Goal: Task Accomplishment & Management: Use online tool/utility

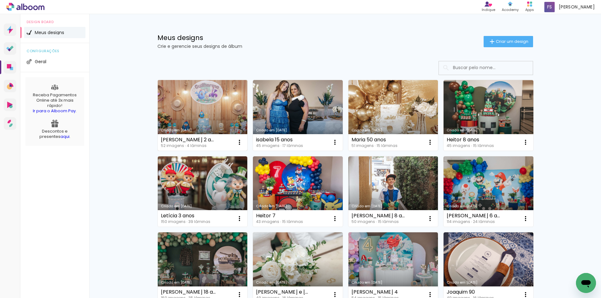
click at [194, 99] on link "Criado em [DATE]" at bounding box center [203, 115] width 90 height 71
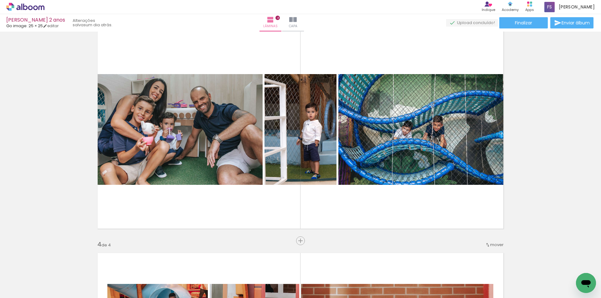
scroll to position [0, 214]
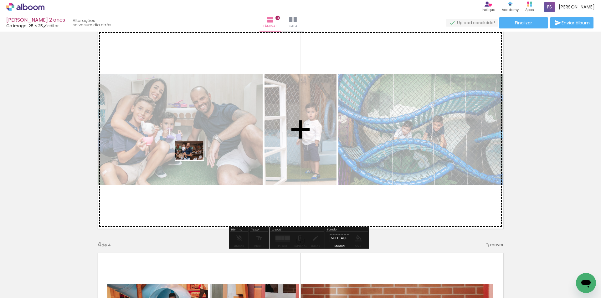
drag, startPoint x: 549, startPoint y: 282, endPoint x: 194, endPoint y: 160, distance: 375.6
click at [194, 160] on quentale-workspace at bounding box center [300, 149] width 601 height 298
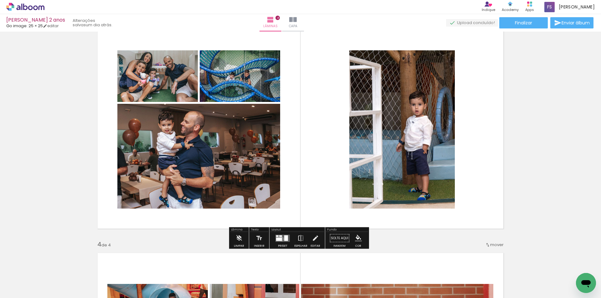
click at [280, 239] on div at bounding box center [279, 238] width 6 height 3
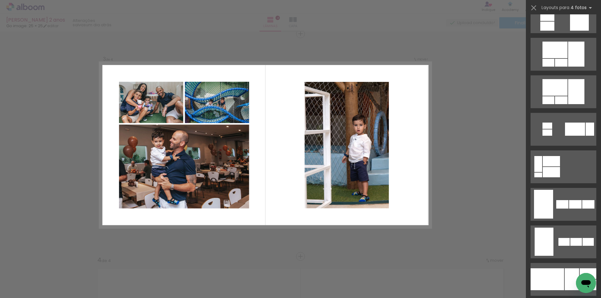
scroll to position [0, 0]
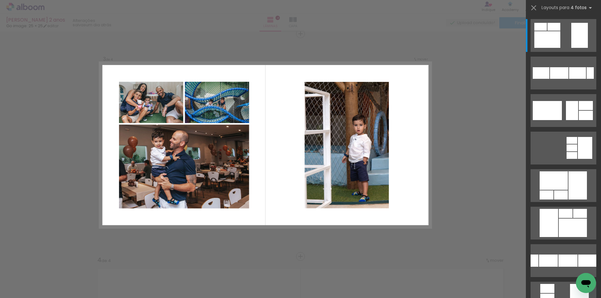
drag, startPoint x: 143, startPoint y: 105, endPoint x: 42, endPoint y: 107, distance: 101.1
click at [42, 107] on div "Inserir lâmina 1 de 4 Inserir lâmina 2 de 4 Inserir lâmina 3 de 4 Inserir lâmin…" at bounding box center [300, 142] width 601 height 1129
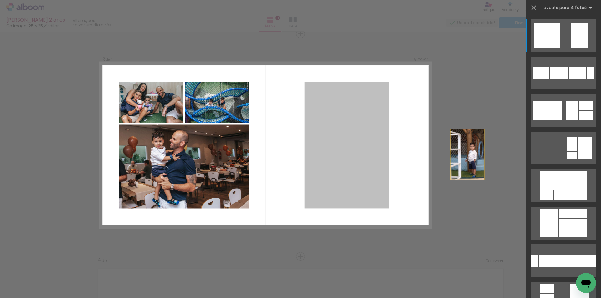
drag, startPoint x: 348, startPoint y: 119, endPoint x: 496, endPoint y: 158, distance: 153.7
click at [496, 158] on div "Inserir lâmina 1 de 4 Inserir lâmina 2 de 4 Inserir lâmina 3 de 4 Inserir lâmin…" at bounding box center [300, 142] width 601 height 1129
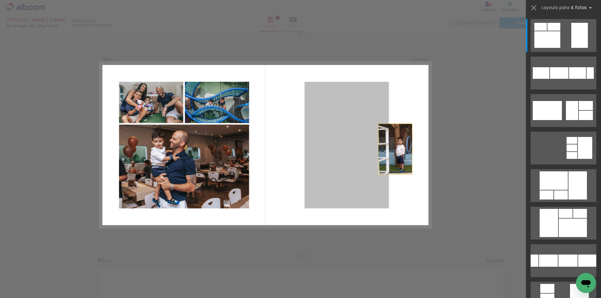
drag, startPoint x: 362, startPoint y: 119, endPoint x: 405, endPoint y: 150, distance: 53.3
click at [405, 150] on quentale-layouter at bounding box center [264, 145] width 331 height 166
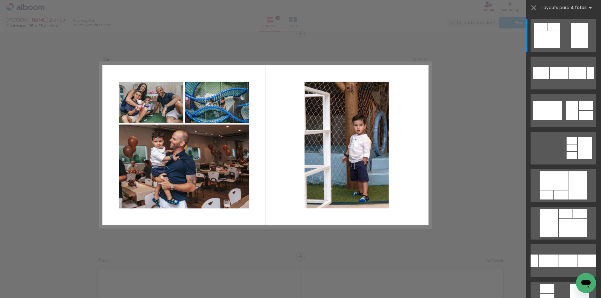
click at [292, 240] on div "Confirmar Cancelar" at bounding box center [300, 142] width 601 height 1129
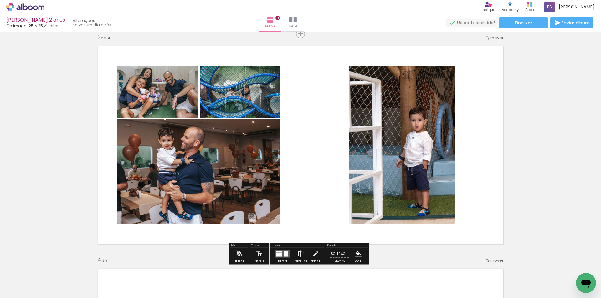
click at [282, 182] on quentale-layouter at bounding box center [300, 145] width 414 height 207
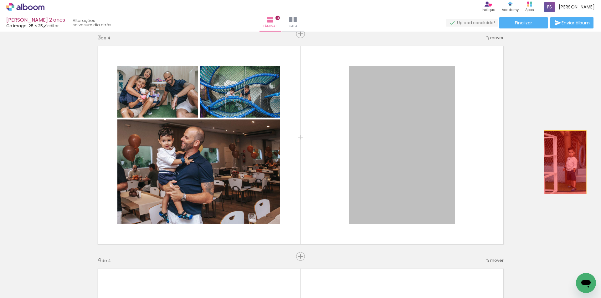
drag, startPoint x: 413, startPoint y: 102, endPoint x: 564, endPoint y: 163, distance: 163.2
click at [564, 163] on div "Inserir lâmina 1 de 4 Inserir lâmina 2 de 4 Inserir lâmina 3 de 4 Inserir lâmin…" at bounding box center [300, 137] width 601 height 1114
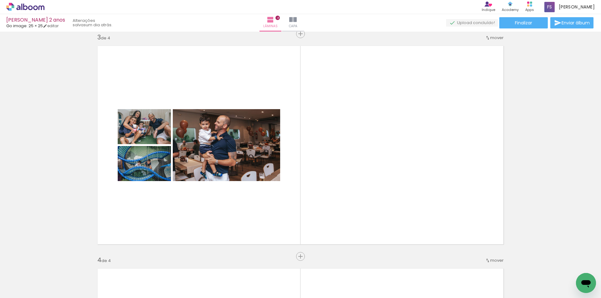
scroll to position [0, 567]
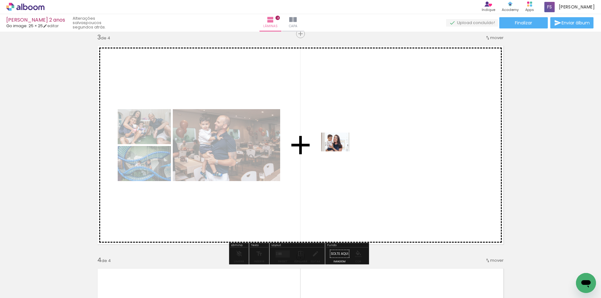
drag, startPoint x: 343, startPoint y: 278, endPoint x: 340, endPoint y: 151, distance: 127.0
click at [340, 151] on quentale-workspace at bounding box center [300, 149] width 601 height 298
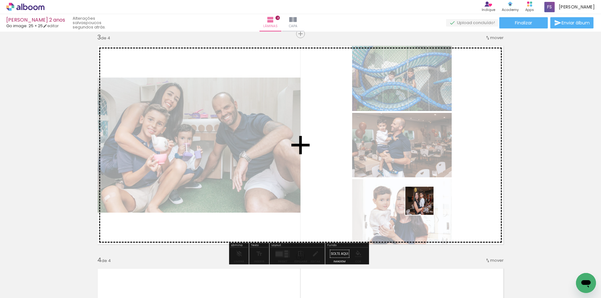
drag, startPoint x: 476, startPoint y: 282, endPoint x: 394, endPoint y: 157, distance: 149.2
click at [394, 157] on quentale-workspace at bounding box center [300, 149] width 601 height 298
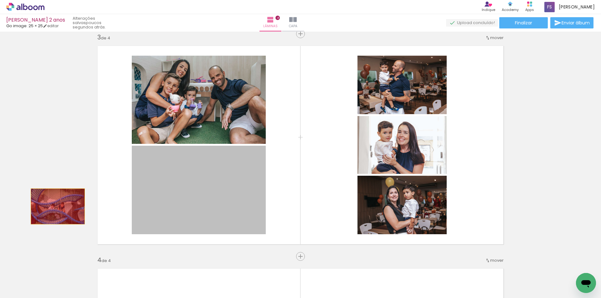
drag, startPoint x: 156, startPoint y: 190, endPoint x: 55, endPoint y: 206, distance: 102.1
click at [55, 206] on div "Inserir lâmina 1 de 4 Inserir lâmina 2 de 4 Inserir lâmina 3 de 4 Inserir lâmin…" at bounding box center [300, 137] width 601 height 1114
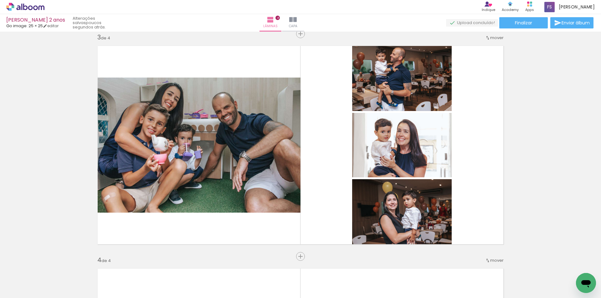
scroll to position [0, 675]
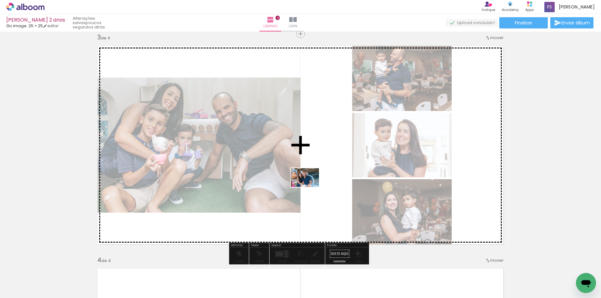
drag, startPoint x: 527, startPoint y: 267, endPoint x: 178, endPoint y: 153, distance: 366.8
click at [178, 153] on quentale-workspace at bounding box center [300, 149] width 601 height 298
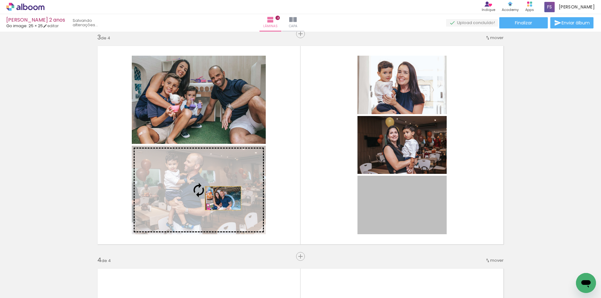
drag, startPoint x: 367, startPoint y: 213, endPoint x: 221, endPoint y: 198, distance: 147.5
click at [0, 0] on slot at bounding box center [0, 0] width 0 height 0
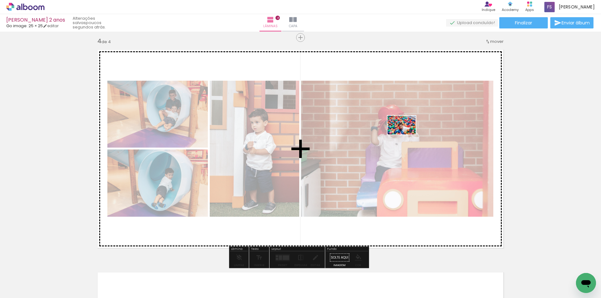
drag, startPoint x: 125, startPoint y: 284, endPoint x: 406, endPoint y: 135, distance: 318.9
click at [406, 135] on quentale-workspace at bounding box center [300, 149] width 601 height 298
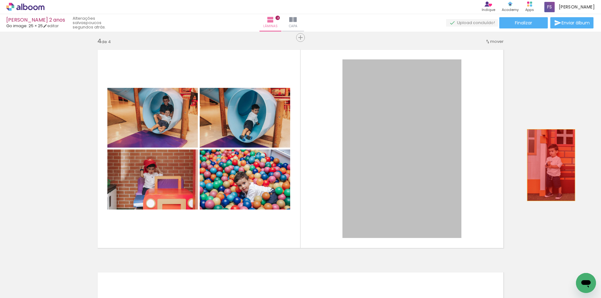
drag, startPoint x: 428, startPoint y: 95, endPoint x: 548, endPoint y: 165, distance: 139.2
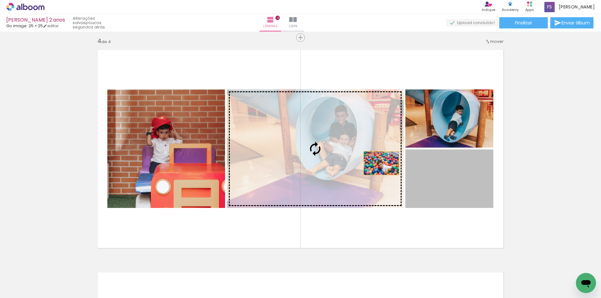
drag, startPoint x: 427, startPoint y: 189, endPoint x: 360, endPoint y: 151, distance: 77.0
click at [0, 0] on slot at bounding box center [0, 0] width 0 height 0
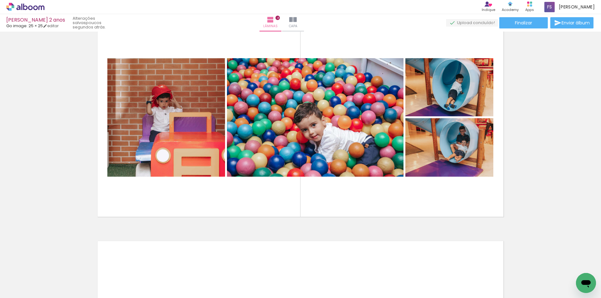
scroll to position [0, 0]
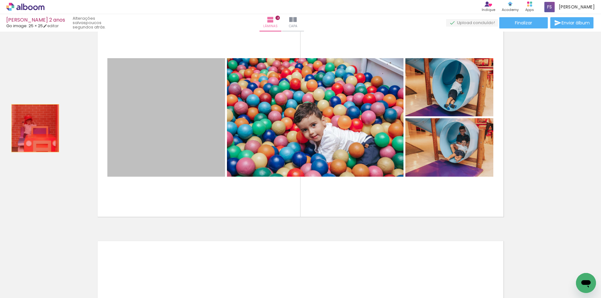
drag, startPoint x: 142, startPoint y: 125, endPoint x: 33, endPoint y: 128, distance: 108.9
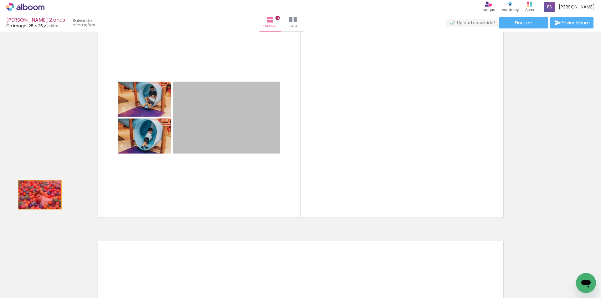
drag, startPoint x: 247, startPoint y: 123, endPoint x: 38, endPoint y: 195, distance: 221.4
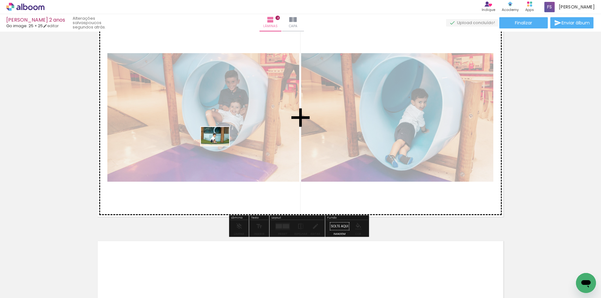
drag, startPoint x: 213, startPoint y: 278, endPoint x: 220, endPoint y: 146, distance: 132.8
click at [220, 146] on quentale-workspace at bounding box center [300, 149] width 601 height 298
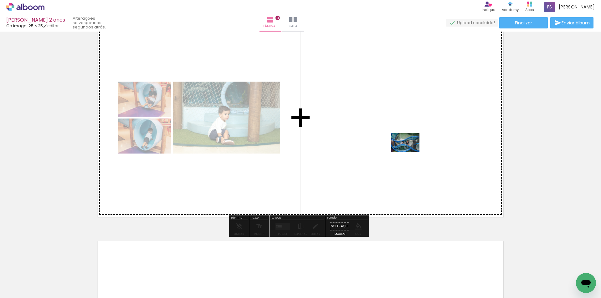
drag, startPoint x: 382, startPoint y: 278, endPoint x: 410, endPoint y: 152, distance: 128.8
click at [410, 152] on quentale-workspace at bounding box center [300, 149] width 601 height 298
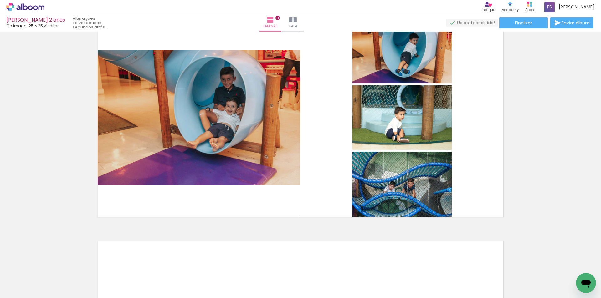
scroll to position [0, 125]
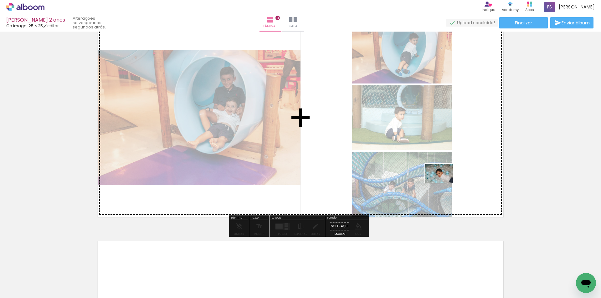
drag, startPoint x: 459, startPoint y: 283, endPoint x: 444, endPoint y: 183, distance: 101.6
click at [444, 183] on quentale-workspace at bounding box center [300, 149] width 601 height 298
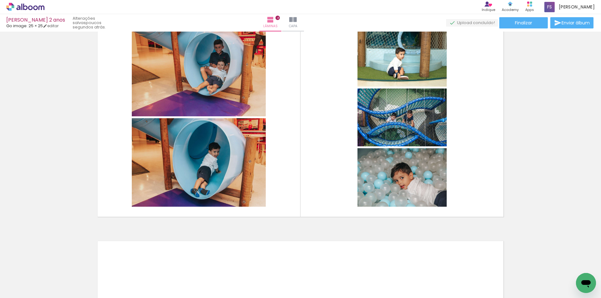
scroll to position [0, 533]
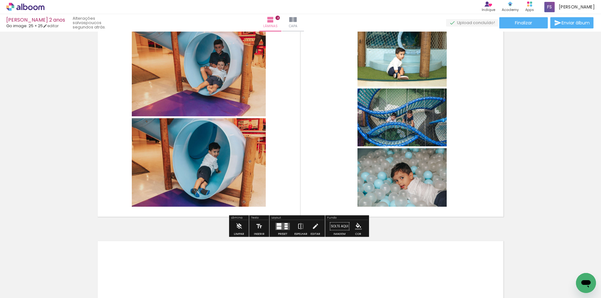
click at [280, 224] on quentale-layouter at bounding box center [282, 226] width 14 height 7
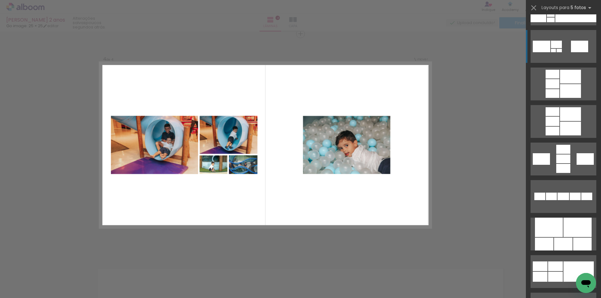
scroll to position [188, 0]
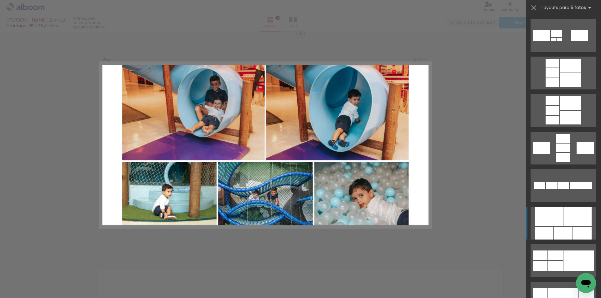
click at [557, 228] on div at bounding box center [563, 233] width 18 height 13
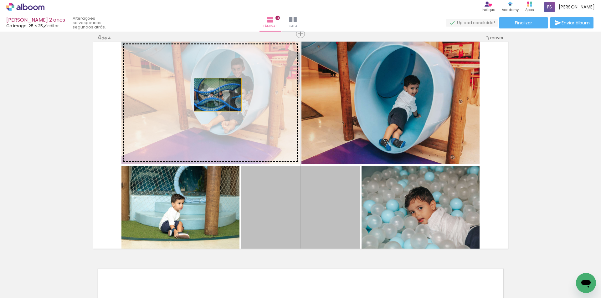
drag, startPoint x: 264, startPoint y: 201, endPoint x: 215, endPoint y: 95, distance: 117.2
click at [0, 0] on slot at bounding box center [0, 0] width 0 height 0
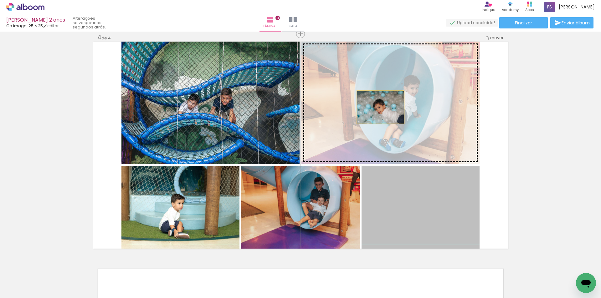
drag, startPoint x: 393, startPoint y: 219, endPoint x: 378, endPoint y: 107, distance: 112.3
click at [0, 0] on slot at bounding box center [0, 0] width 0 height 0
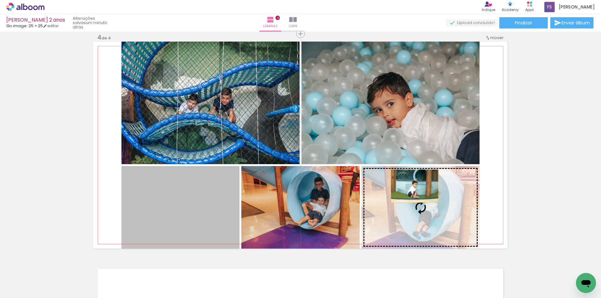
drag, startPoint x: 196, startPoint y: 197, endPoint x: 411, endPoint y: 186, distance: 216.1
click at [0, 0] on slot at bounding box center [0, 0] width 0 height 0
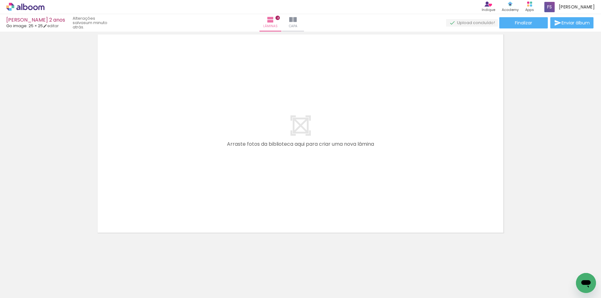
scroll to position [0, 0]
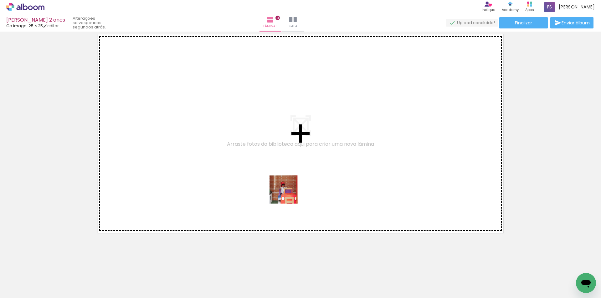
drag, startPoint x: 307, startPoint y: 283, endPoint x: 285, endPoint y: 180, distance: 105.5
click at [285, 180] on quentale-workspace at bounding box center [300, 149] width 601 height 298
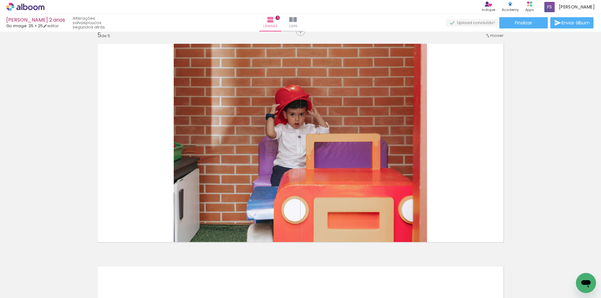
scroll to position [899, 0]
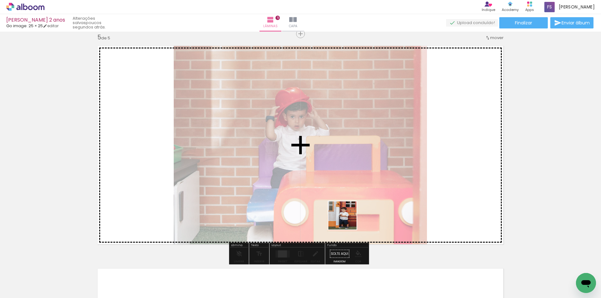
drag, startPoint x: 344, startPoint y: 284, endPoint x: 347, endPoint y: 213, distance: 71.1
click at [347, 213] on quentale-workspace at bounding box center [300, 149] width 601 height 298
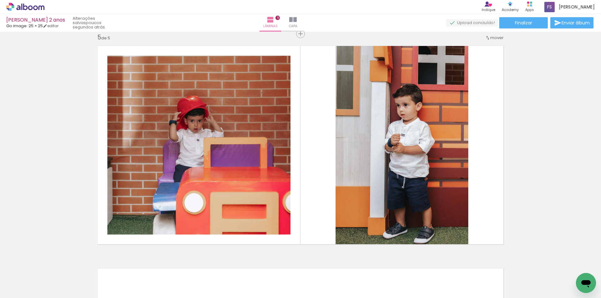
scroll to position [0, 73]
drag, startPoint x: 254, startPoint y: 293, endPoint x: 349, endPoint y: 293, distance: 94.5
click at [0, 0] on slot at bounding box center [0, 0] width 0 height 0
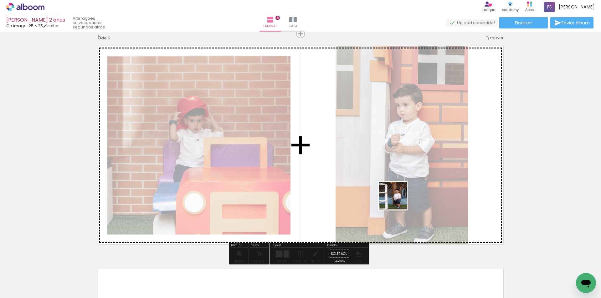
drag, startPoint x: 394, startPoint y: 274, endPoint x: 400, endPoint y: 157, distance: 116.8
click at [400, 157] on quentale-workspace at bounding box center [300, 149] width 601 height 298
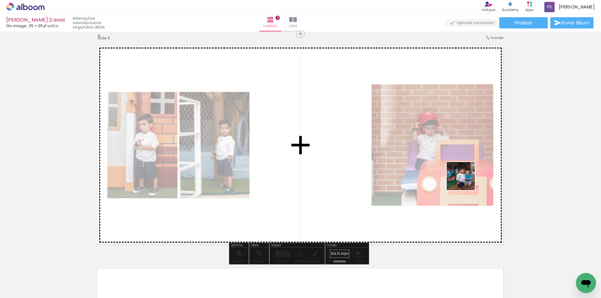
drag, startPoint x: 466, startPoint y: 281, endPoint x: 465, endPoint y: 149, distance: 131.4
click at [465, 149] on quentale-workspace at bounding box center [300, 149] width 601 height 298
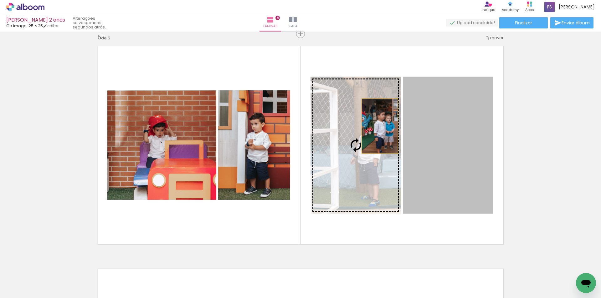
drag, startPoint x: 426, startPoint y: 129, endPoint x: 377, endPoint y: 126, distance: 49.2
click at [0, 0] on slot at bounding box center [0, 0] width 0 height 0
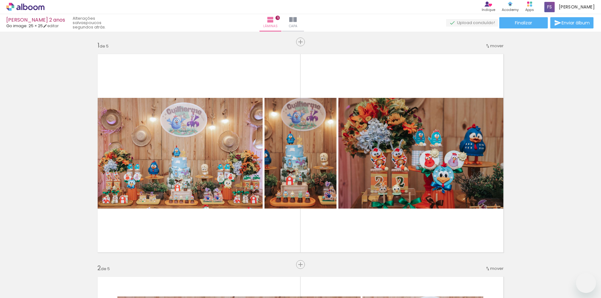
click at [0, 0] on slot at bounding box center [0, 0] width 0 height 0
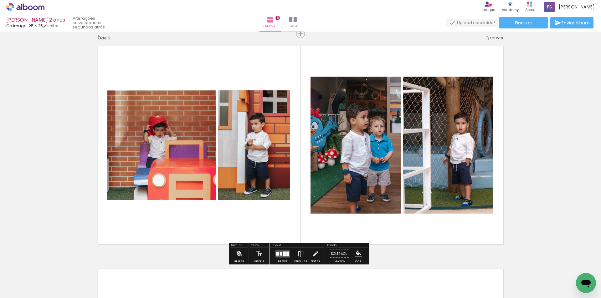
scroll to position [0, 270]
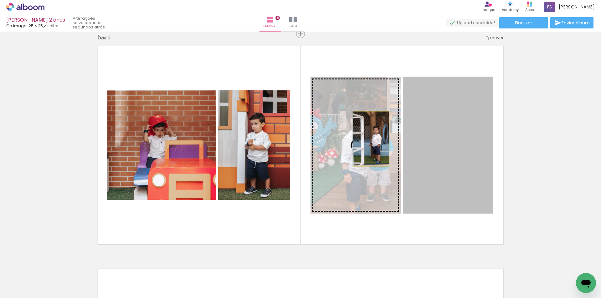
drag, startPoint x: 410, startPoint y: 139, endPoint x: 369, endPoint y: 139, distance: 41.6
click at [0, 0] on slot at bounding box center [0, 0] width 0 height 0
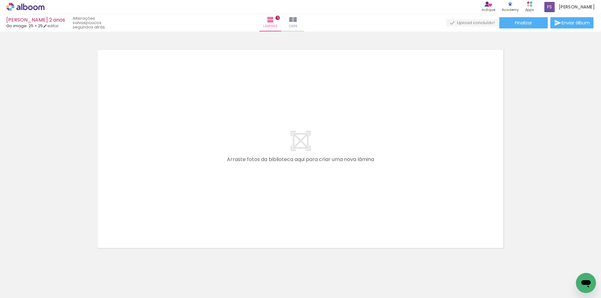
scroll to position [0, 0]
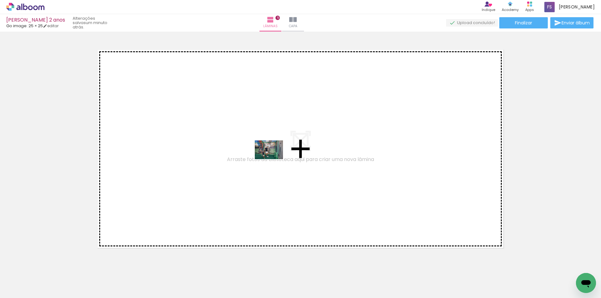
drag, startPoint x: 274, startPoint y: 282, endPoint x: 273, endPoint y: 159, distance: 122.9
click at [273, 159] on quentale-workspace at bounding box center [300, 149] width 601 height 298
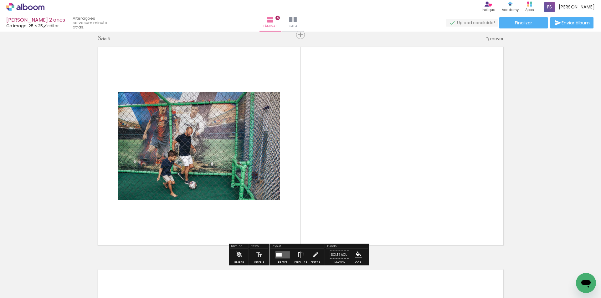
scroll to position [1122, 0]
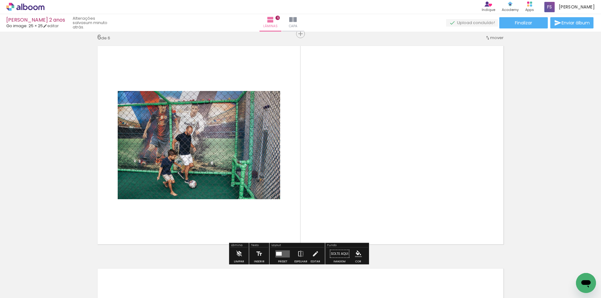
click at [222, 147] on quentale-photo at bounding box center [199, 145] width 162 height 108
click at [272, 145] on quentale-photo at bounding box center [199, 145] width 162 height 108
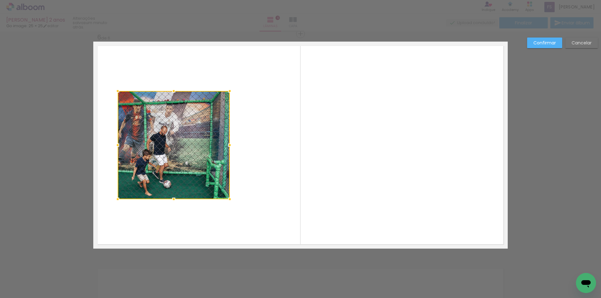
drag, startPoint x: 277, startPoint y: 145, endPoint x: 226, endPoint y: 148, distance: 50.4
click at [226, 148] on div at bounding box center [229, 145] width 13 height 13
click at [0, 0] on slot "Confirmar" at bounding box center [0, 0] width 0 height 0
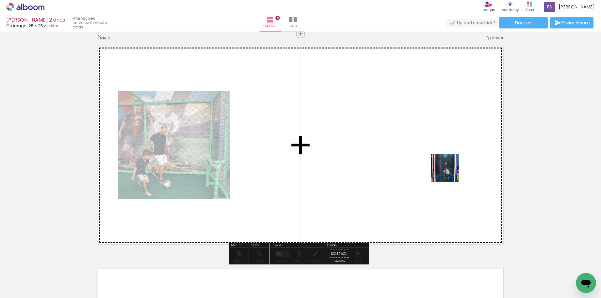
drag, startPoint x: 454, startPoint y: 281, endPoint x: 449, endPoint y: 173, distance: 108.0
click at [449, 173] on quentale-workspace at bounding box center [300, 149] width 601 height 298
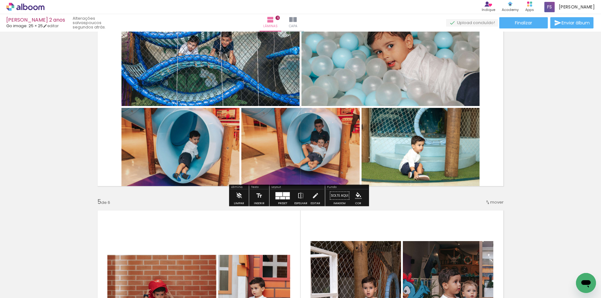
scroll to position [715, 0]
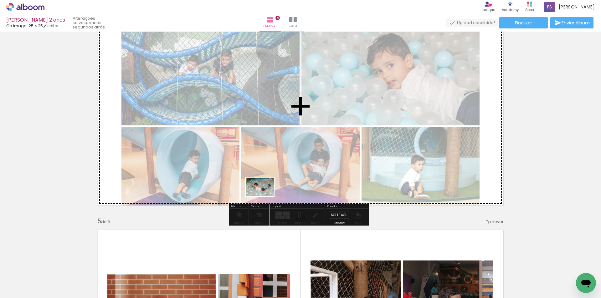
drag, startPoint x: 234, startPoint y: 281, endPoint x: 268, endPoint y: 178, distance: 108.4
click at [268, 178] on quentale-workspace at bounding box center [300, 149] width 601 height 298
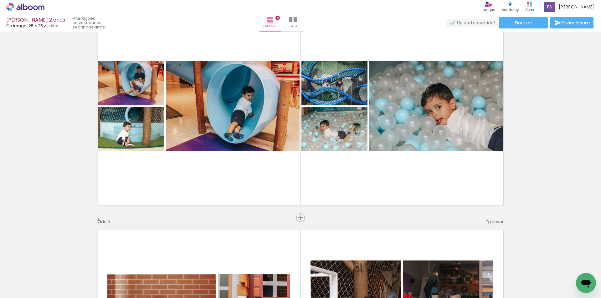
click at [283, 213] on div "Inserir lâmina 1 de 6 Inserir lâmina 2 de 6 Inserir lâmina 3 de 6 Inserir lâmin…" at bounding box center [300, 98] width 601 height 1559
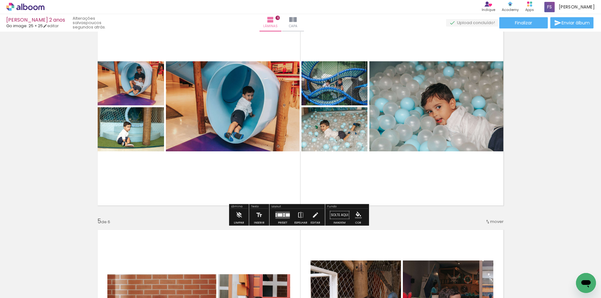
click at [279, 216] on div at bounding box center [279, 214] width 5 height 3
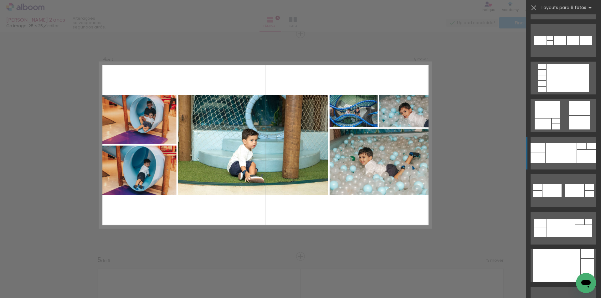
scroll to position [156, 0]
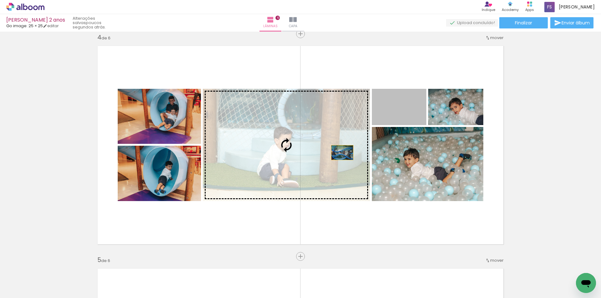
drag, startPoint x: 390, startPoint y: 120, endPoint x: 340, endPoint y: 153, distance: 59.7
click at [0, 0] on slot at bounding box center [0, 0] width 0 height 0
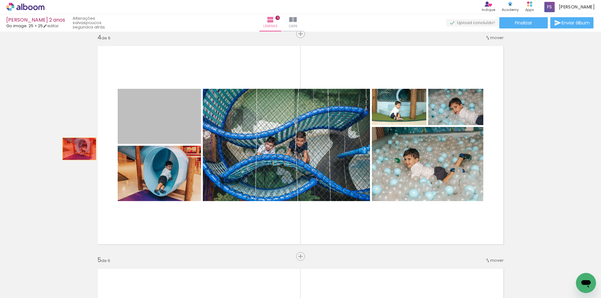
drag, startPoint x: 133, startPoint y: 118, endPoint x: 58, endPoint y: 175, distance: 94.2
click at [58, 175] on div "Inserir lâmina 1 de 6 Inserir lâmina 2 de 6 Inserir lâmina 3 de 6 Inserir lâmin…" at bounding box center [300, 136] width 601 height 1559
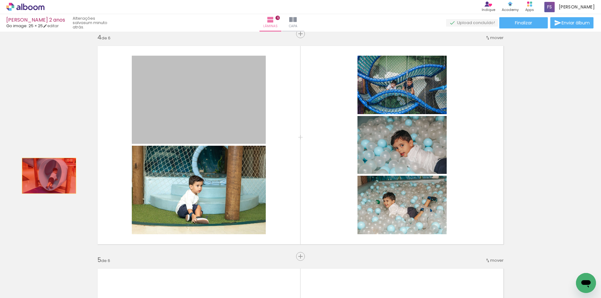
drag, startPoint x: 164, startPoint y: 112, endPoint x: 42, endPoint y: 176, distance: 137.8
click at [42, 176] on div "Inserir lâmina 1 de 6 Inserir lâmina 2 de 6 Inserir lâmina 3 de 6 Inserir lâmin…" at bounding box center [300, 136] width 601 height 1559
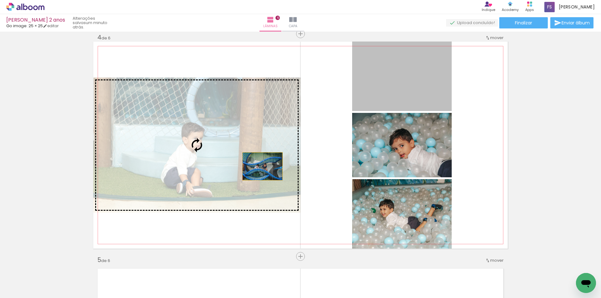
drag, startPoint x: 379, startPoint y: 87, endPoint x: 257, endPoint y: 169, distance: 147.1
click at [0, 0] on slot at bounding box center [0, 0] width 0 height 0
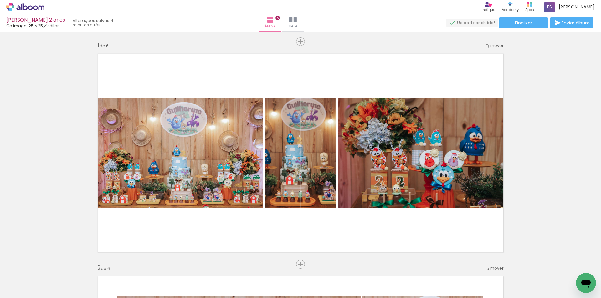
scroll to position [0, 0]
click at [28, 291] on span "Adicionar Fotos" at bounding box center [22, 289] width 19 height 7
click at [0, 0] on input "file" at bounding box center [0, 0] width 0 height 0
